Goal: Task Accomplishment & Management: Use online tool/utility

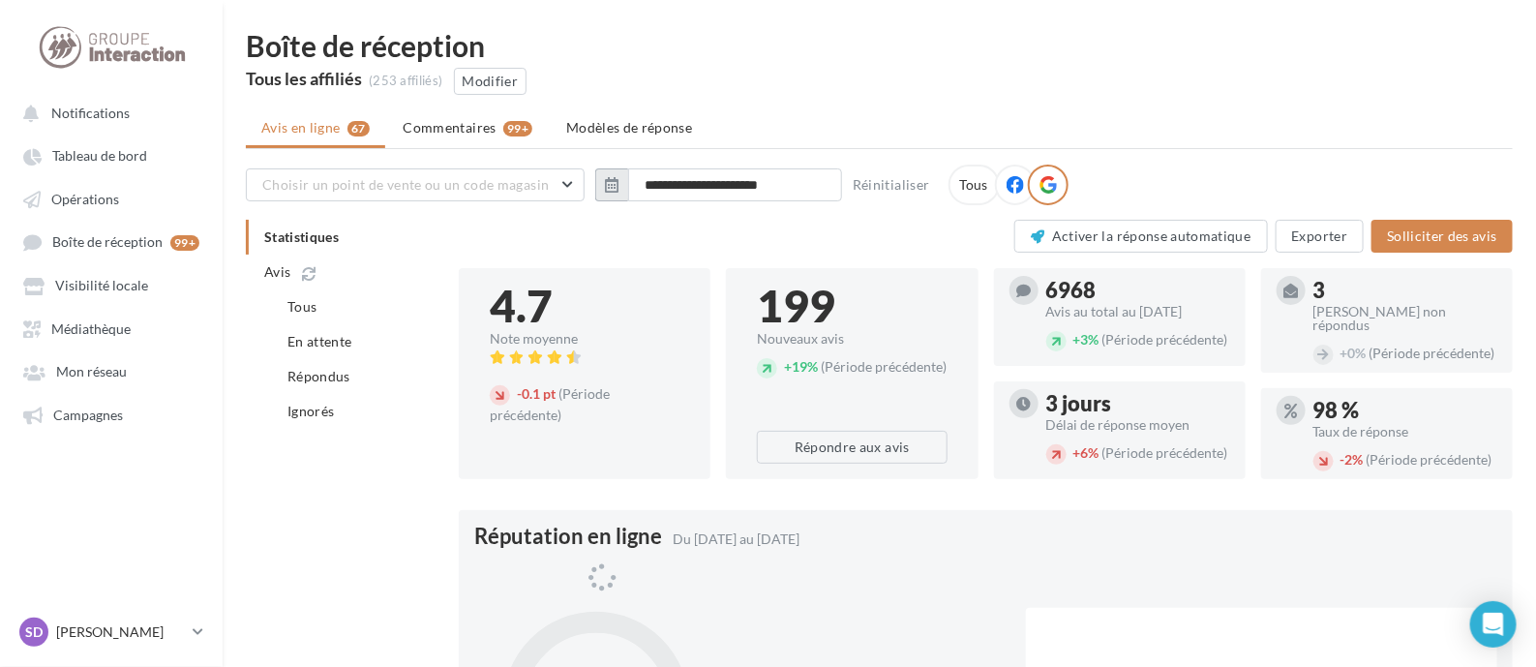
click at [610, 184] on icon "button" at bounding box center [612, 184] width 14 height 15
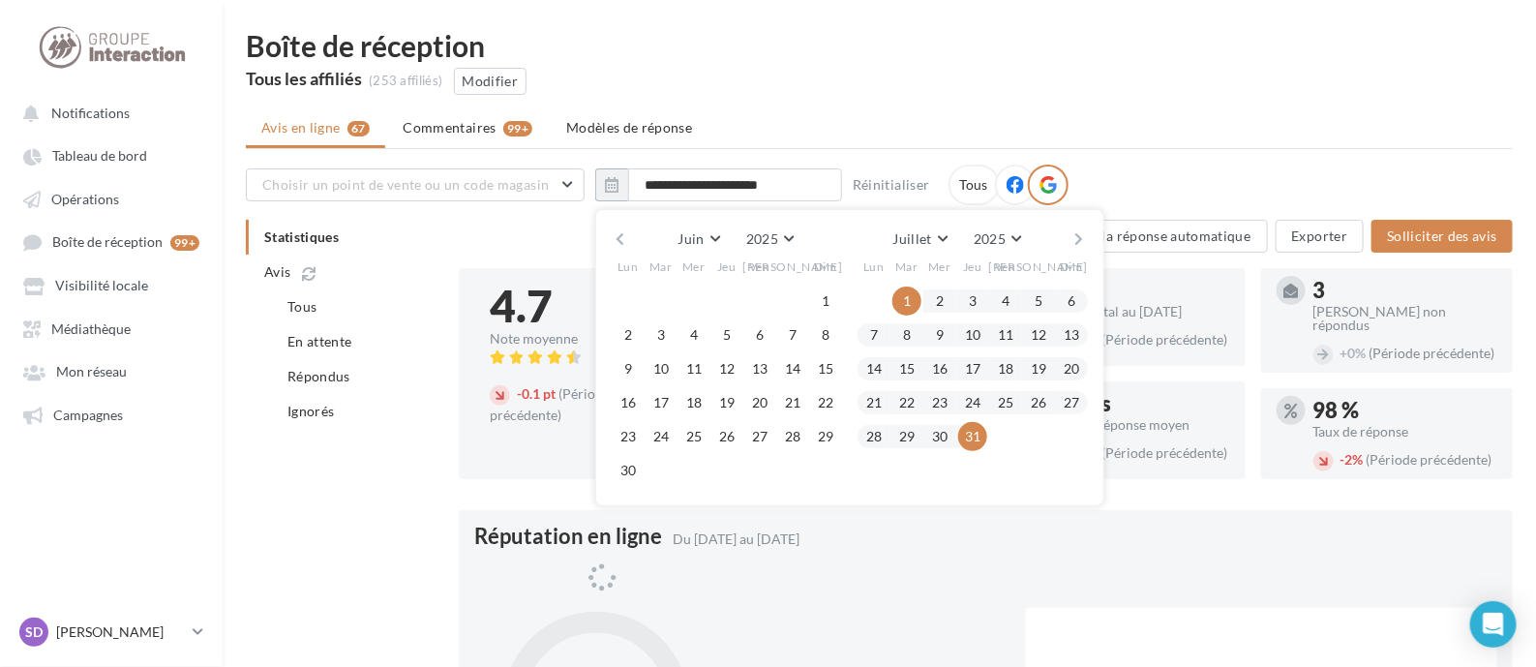
click at [622, 235] on button "button" at bounding box center [620, 239] width 16 height 27
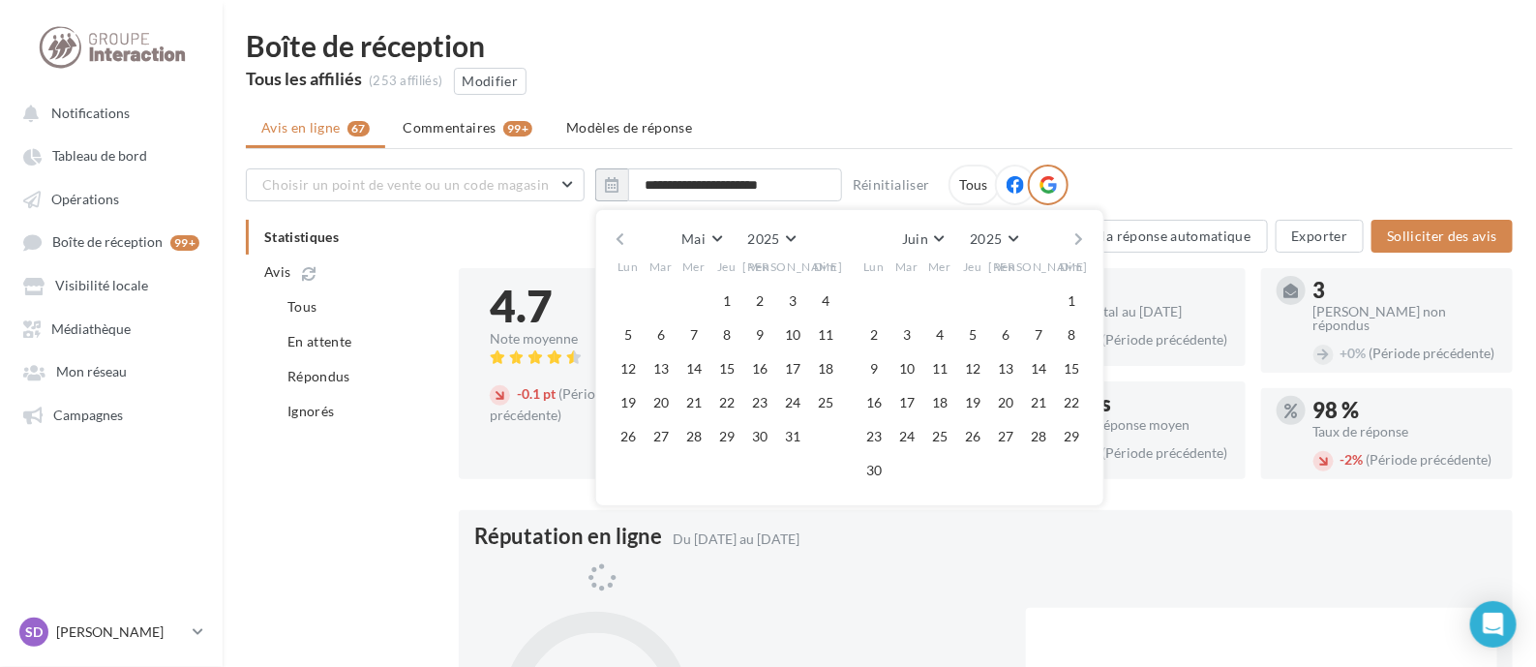
click at [622, 235] on button "button" at bounding box center [620, 239] width 16 height 27
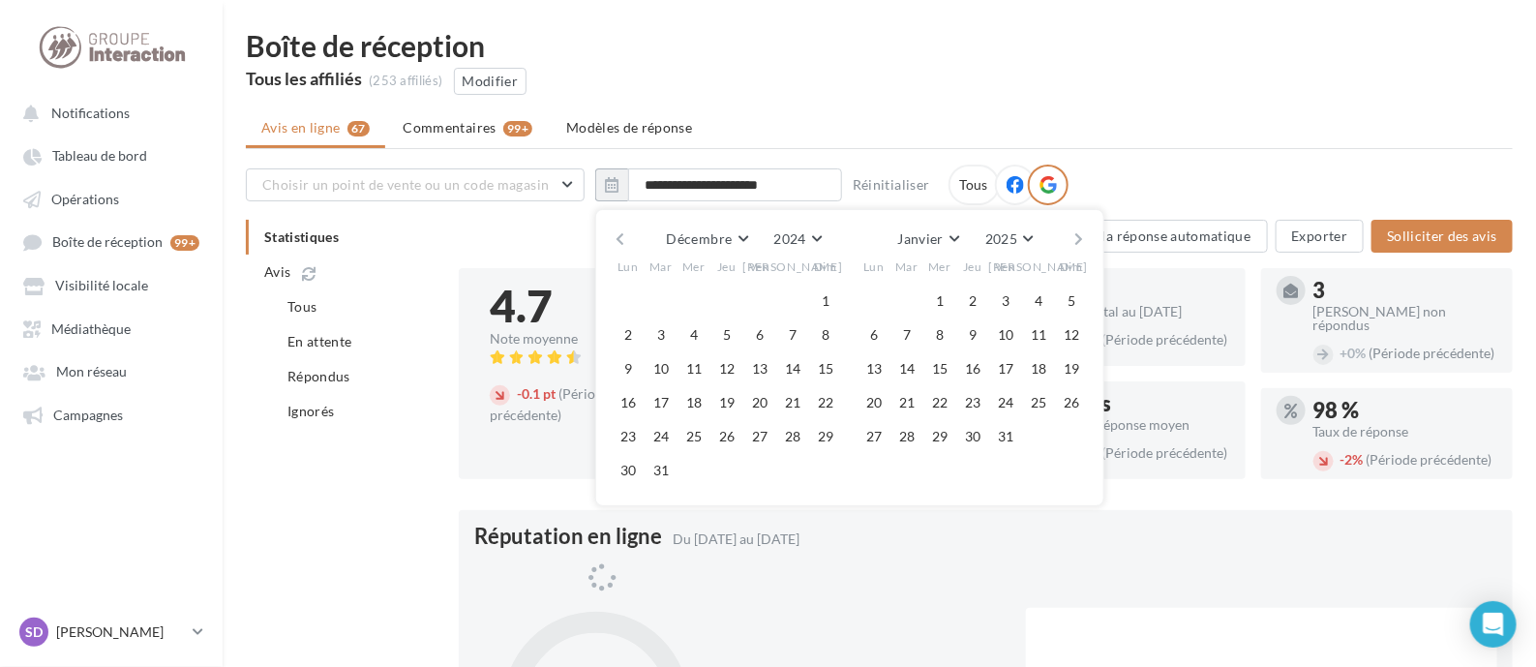
click at [622, 235] on button "button" at bounding box center [620, 239] width 16 height 27
click at [823, 290] on button "1" at bounding box center [825, 301] width 29 height 29
click at [1075, 233] on button "button" at bounding box center [1080, 239] width 16 height 27
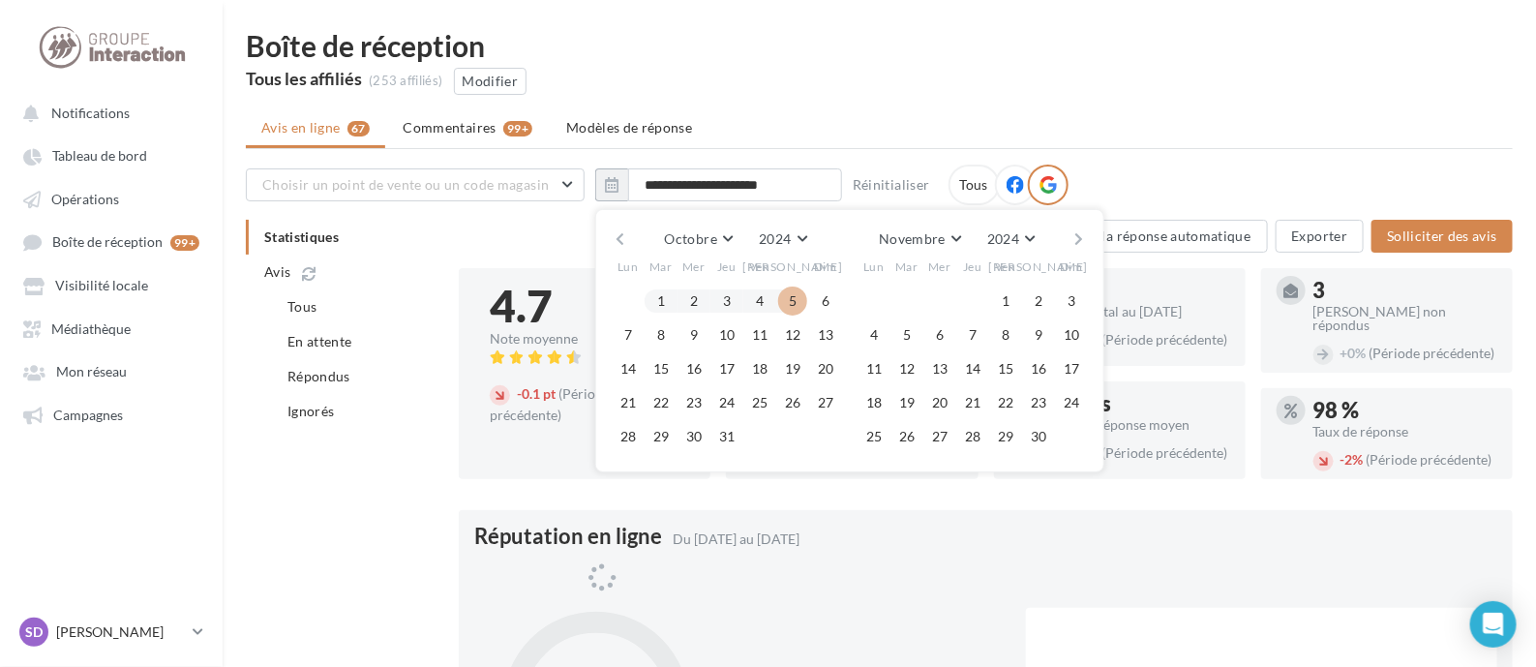
click at [1075, 233] on button "button" at bounding box center [1080, 239] width 16 height 27
click at [1074, 233] on button "button" at bounding box center [1080, 239] width 16 height 27
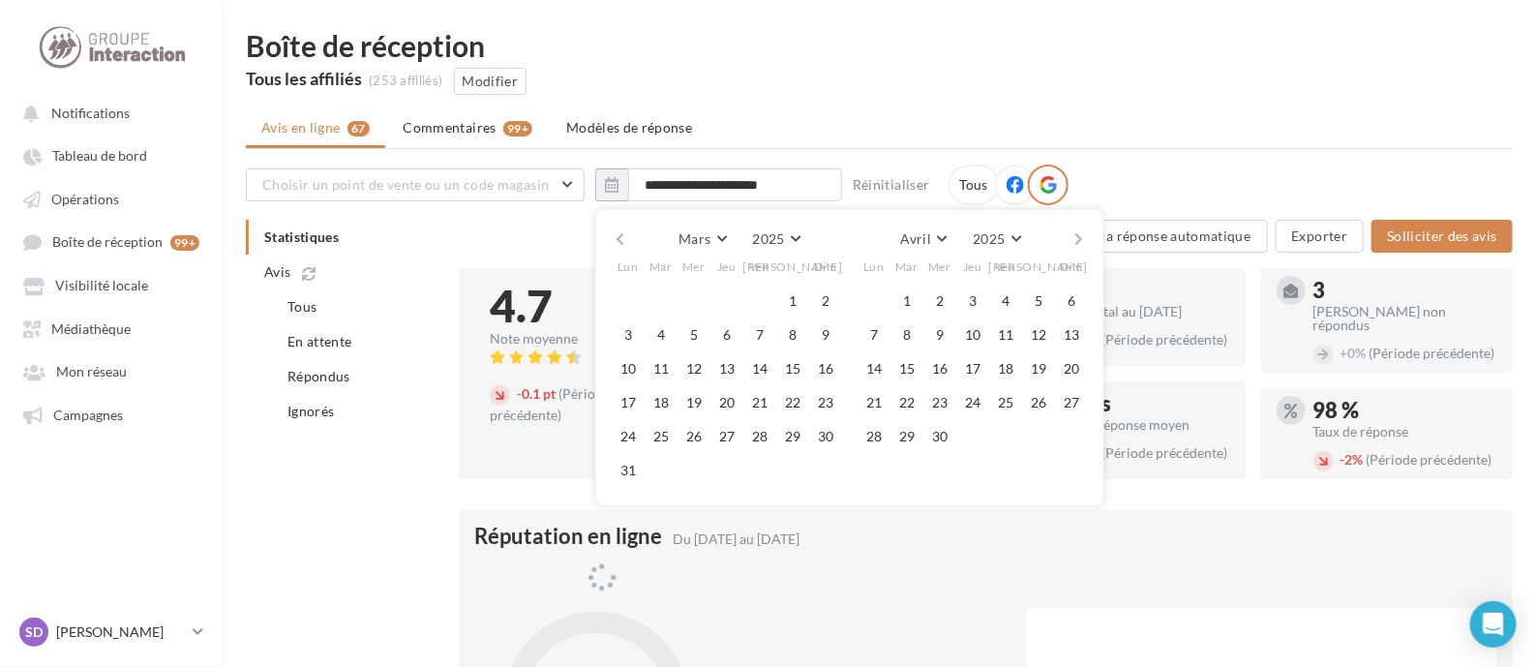
click at [1074, 233] on button "button" at bounding box center [1080, 239] width 16 height 27
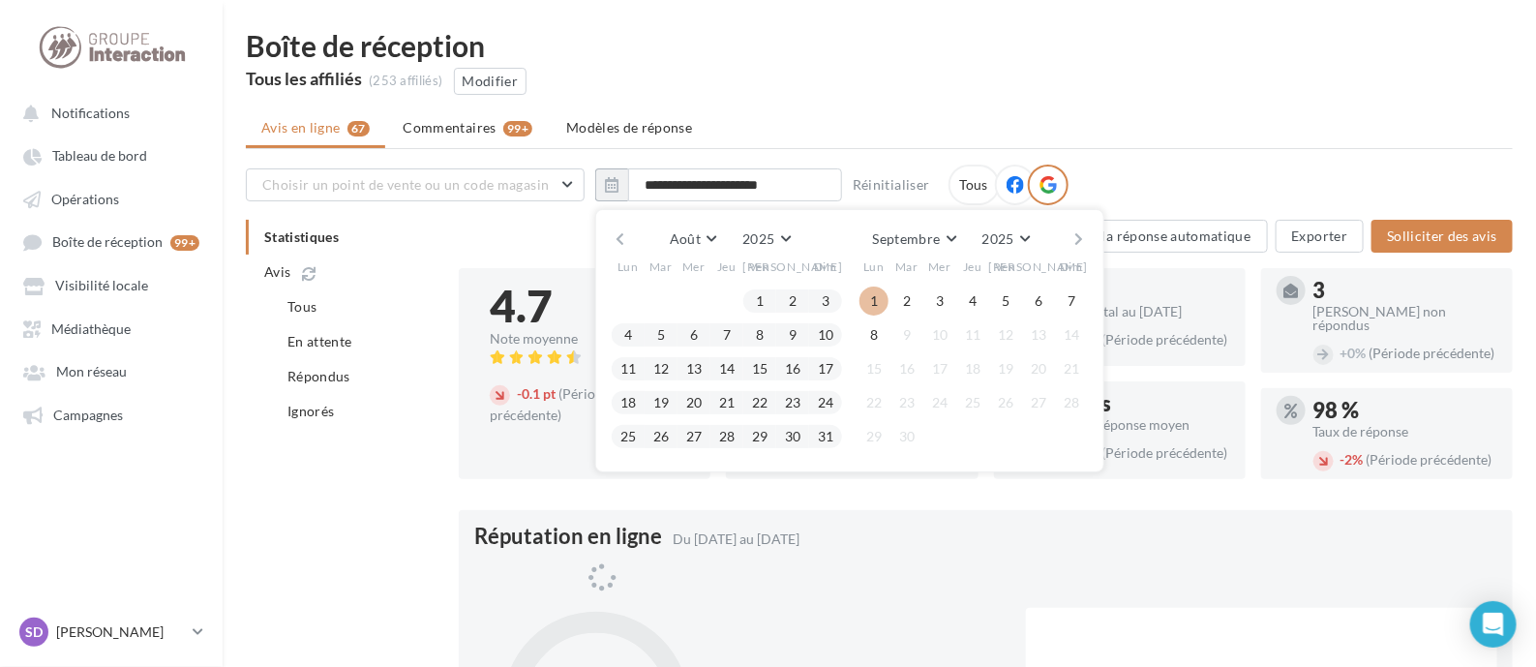
click at [871, 293] on button "1" at bounding box center [874, 301] width 29 height 29
type input "**********"
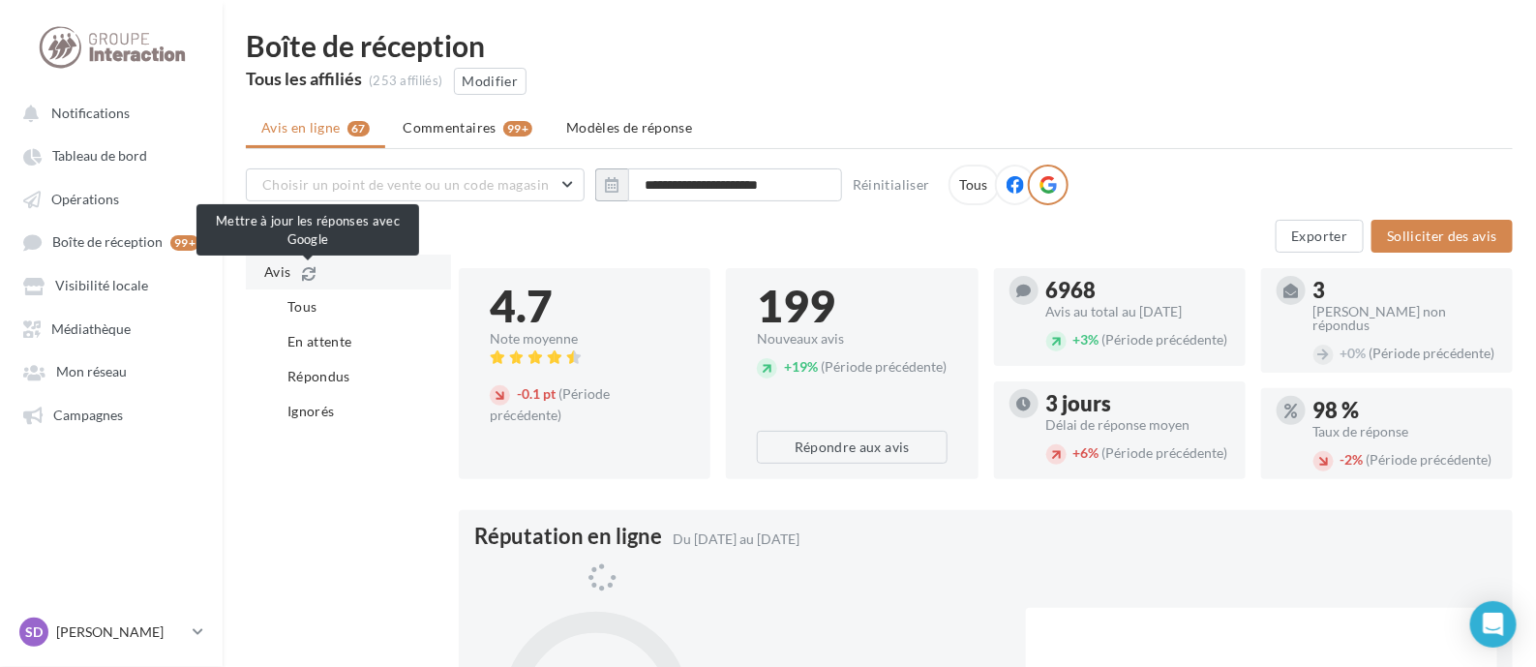
click at [303, 267] on icon at bounding box center [309, 274] width 14 height 14
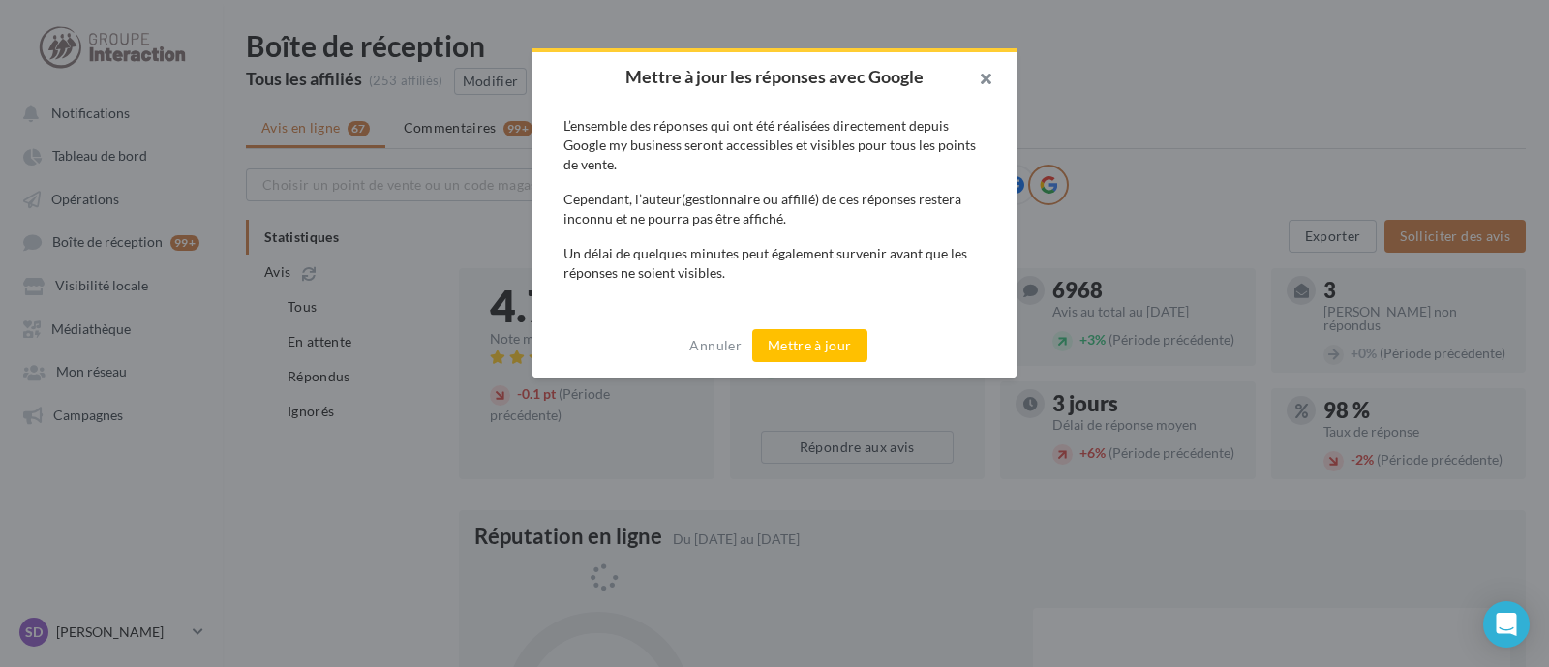
click at [987, 75] on button "button" at bounding box center [977, 81] width 77 height 58
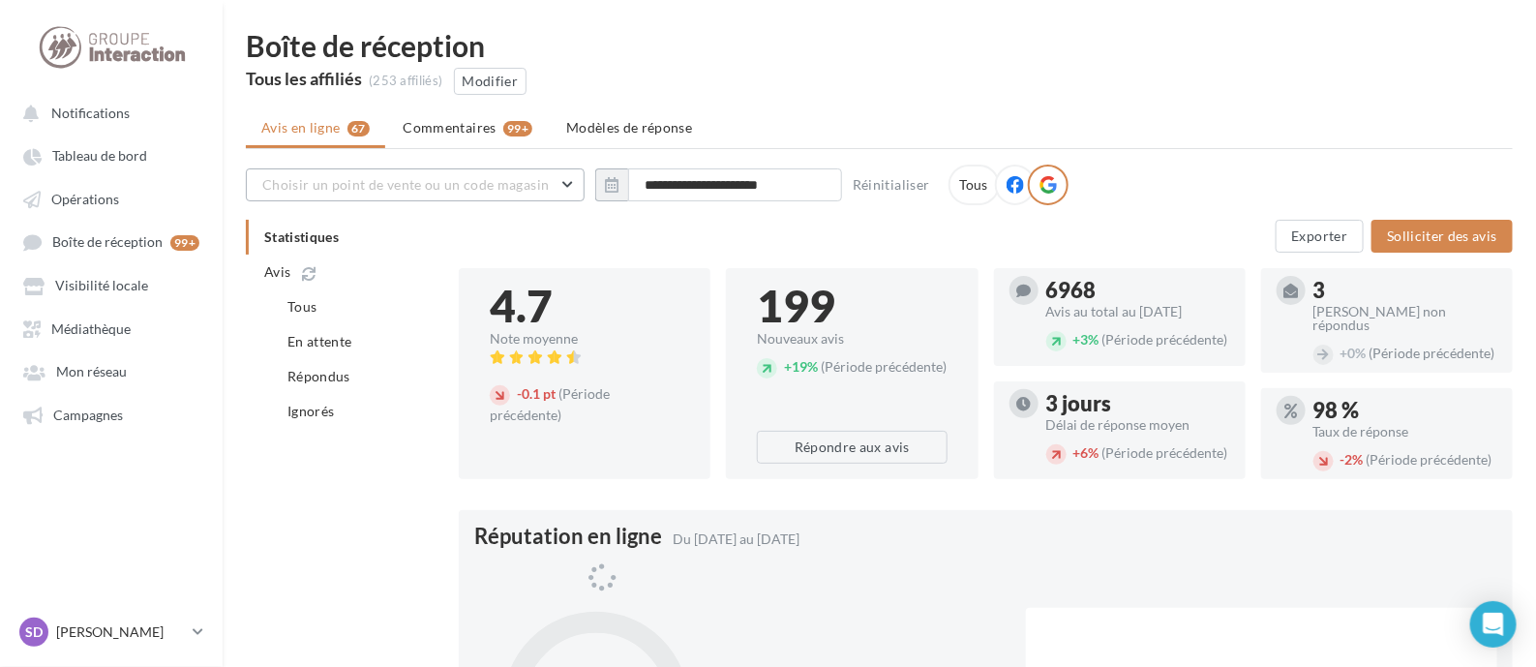
click at [470, 185] on span "Choisir un point de vente ou un code magasin" at bounding box center [405, 184] width 287 height 16
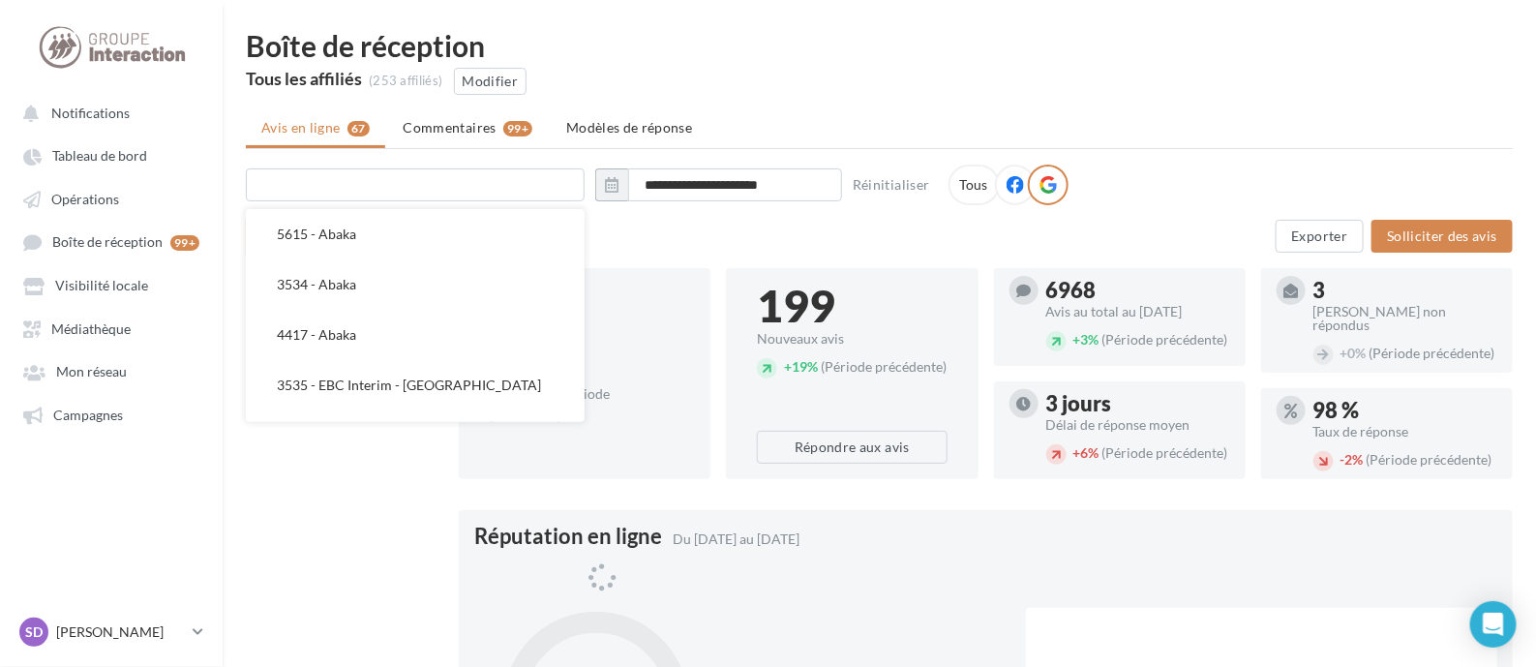
click at [470, 185] on input "text" at bounding box center [415, 184] width 339 height 33
click at [661, 243] on div "Exporter Solliciter des avis" at bounding box center [986, 236] width 1054 height 33
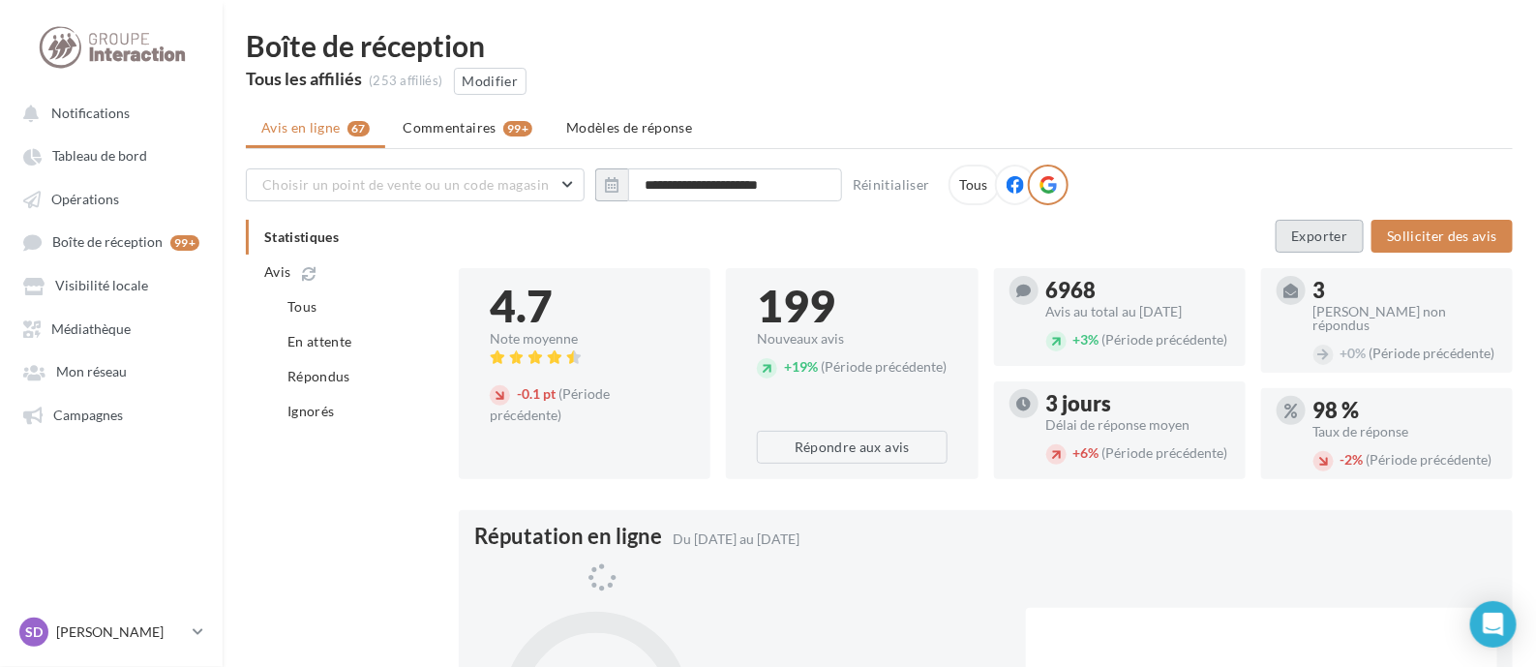
click at [1321, 233] on button "Exporter" at bounding box center [1320, 236] width 89 height 33
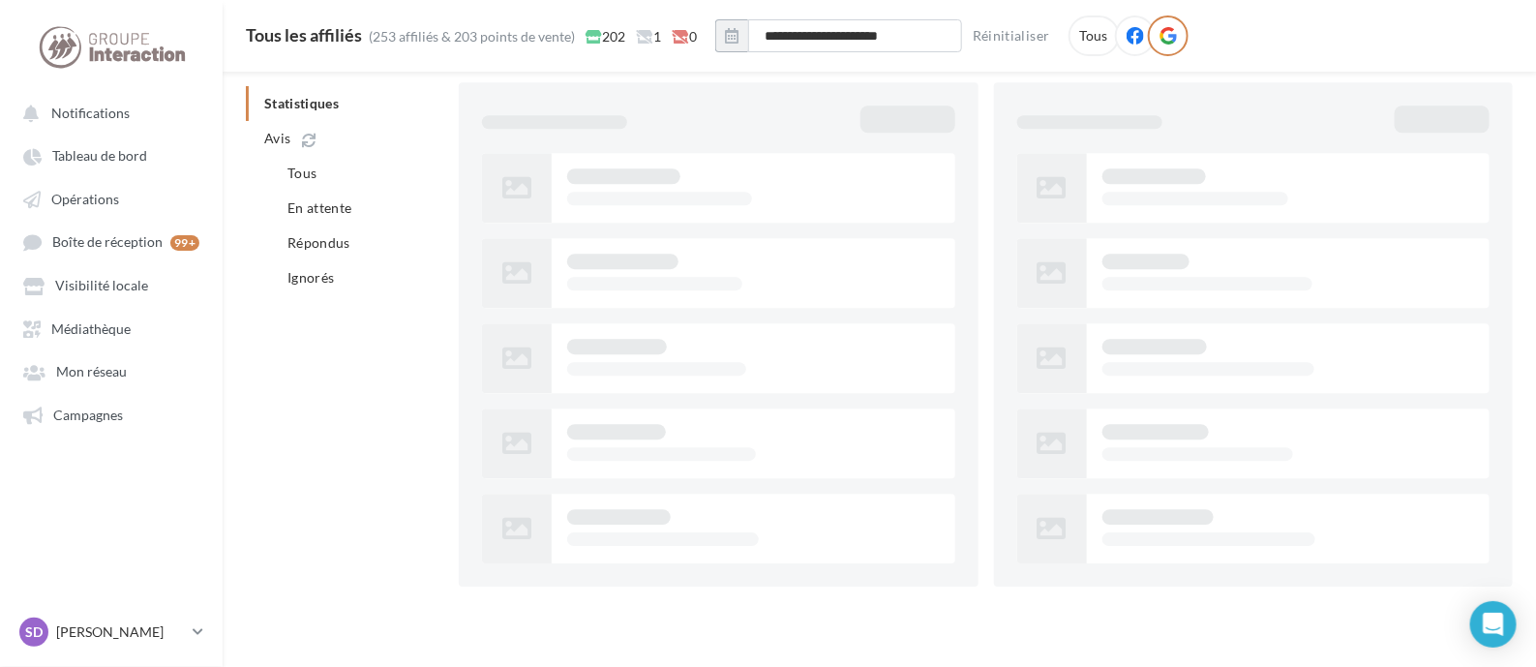
scroll to position [2204, 0]
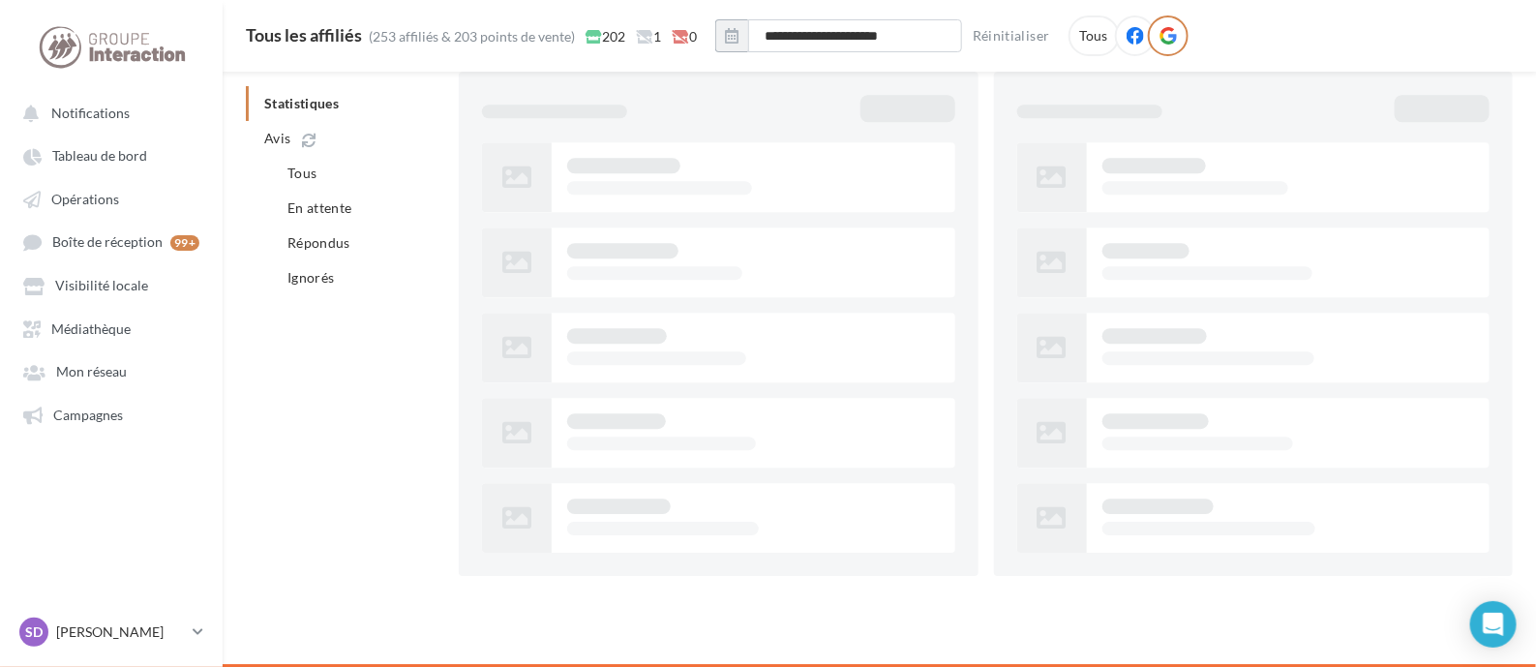
click at [1177, 35] on div at bounding box center [1168, 35] width 41 height 41
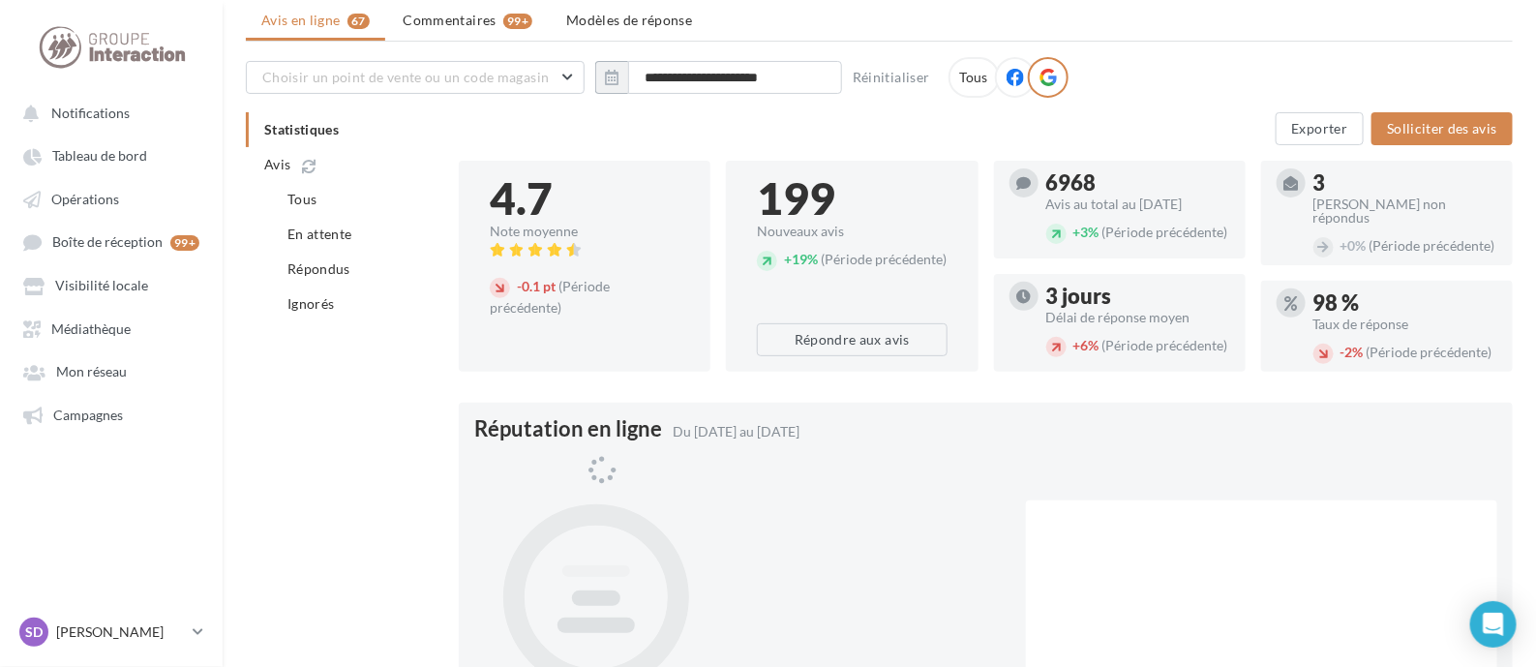
scroll to position [0, 0]
